Goal: Transaction & Acquisition: Purchase product/service

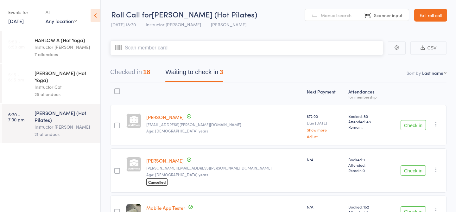
click at [197, 52] on input "search" at bounding box center [246, 48] width 273 height 15
click at [145, 75] on div "18" at bounding box center [146, 71] width 7 height 7
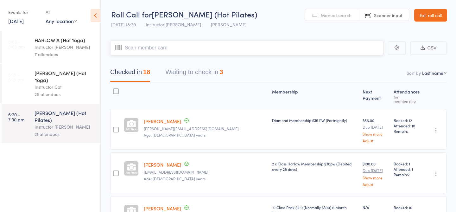
click at [196, 73] on button "Waiting to check in 3" at bounding box center [194, 73] width 58 height 17
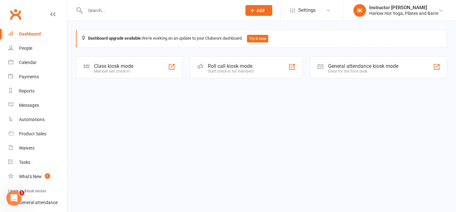
click at [227, 68] on div "Roll call kiosk mode" at bounding box center [231, 66] width 46 height 6
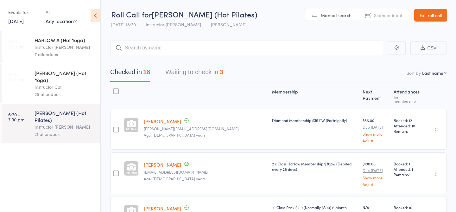
click at [433, 12] on link "Exit roll call" at bounding box center [431, 15] width 33 height 13
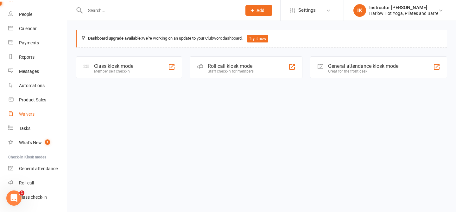
scroll to position [35, 0]
click at [27, 101] on div "Product Sales" at bounding box center [32, 99] width 27 height 5
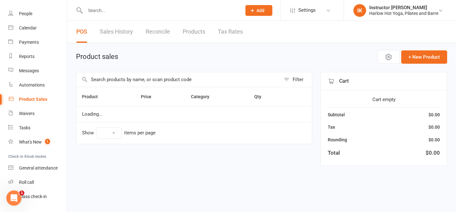
select select "10"
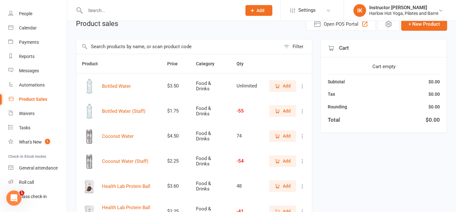
scroll to position [45, 0]
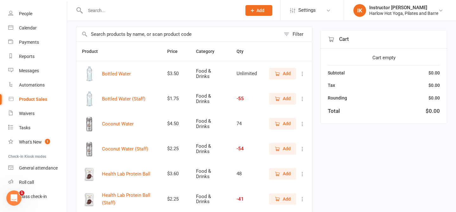
click at [282, 148] on span "Add" at bounding box center [283, 148] width 16 height 7
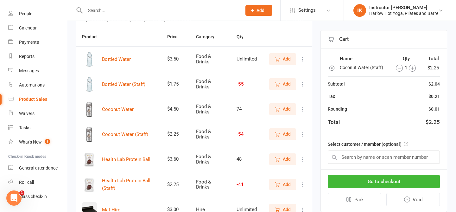
scroll to position [61, 0]
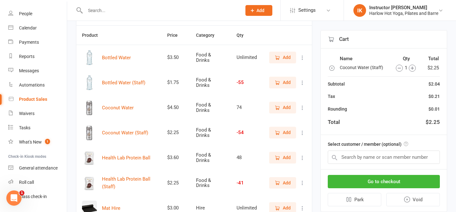
click at [291, 183] on button "Add" at bounding box center [282, 182] width 27 height 11
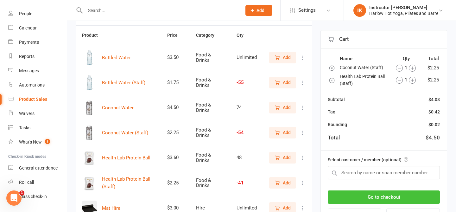
click at [372, 195] on button "Go to checkout" at bounding box center [384, 196] width 112 height 13
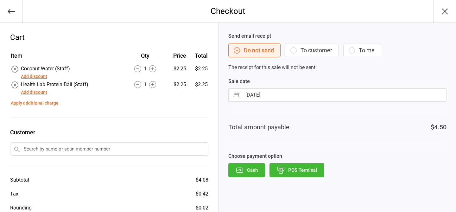
click at [287, 170] on button "POS Terminal" at bounding box center [297, 170] width 55 height 14
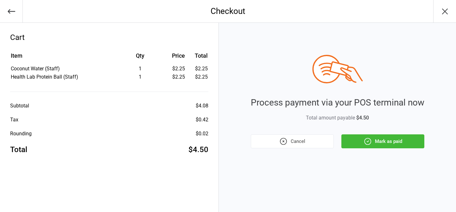
click at [365, 146] on button "Mark as paid" at bounding box center [383, 141] width 83 height 14
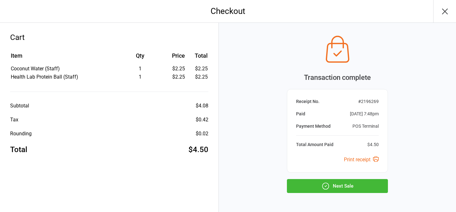
click at [347, 182] on button "Next Sale" at bounding box center [337, 186] width 101 height 14
